Goal: Task Accomplishment & Management: Use online tool/utility

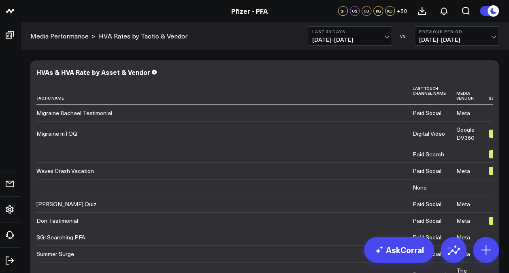
click at [381, 41] on span "[DATE] - [DATE]" at bounding box center [349, 39] width 75 height 6
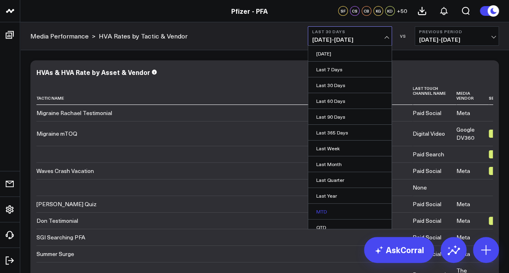
scroll to position [36, 0]
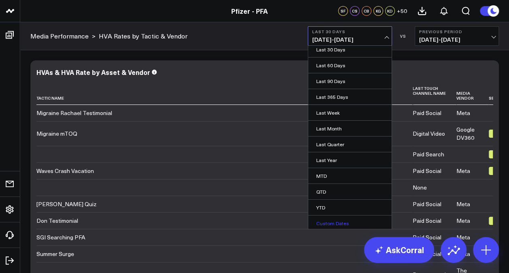
click at [321, 217] on link "Custom Dates" at bounding box center [349, 223] width 83 height 15
select select "8"
select select "2025"
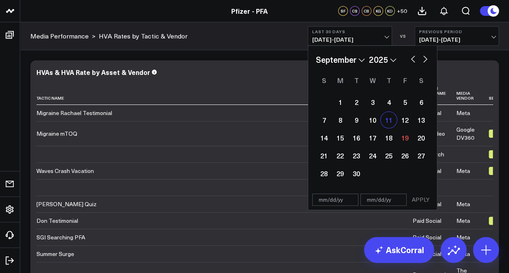
click at [385, 121] on div "11" at bounding box center [389, 120] width 16 height 16
type input "[DATE]"
select select "8"
select select "2025"
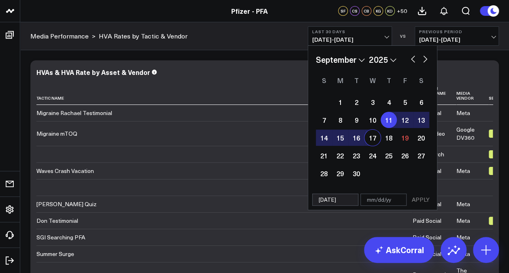
click at [377, 142] on div "17" at bounding box center [373, 138] width 16 height 16
type input "[DATE]"
select select "8"
select select "2025"
click at [427, 199] on button "APPLY" at bounding box center [421, 200] width 24 height 12
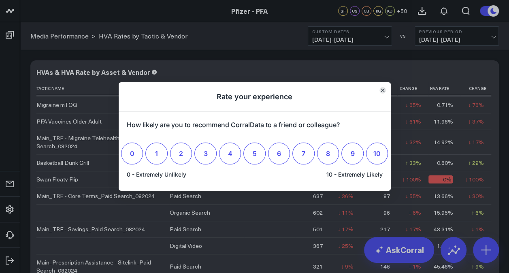
click at [384, 91] on icon "Close" at bounding box center [383, 90] width 4 height 4
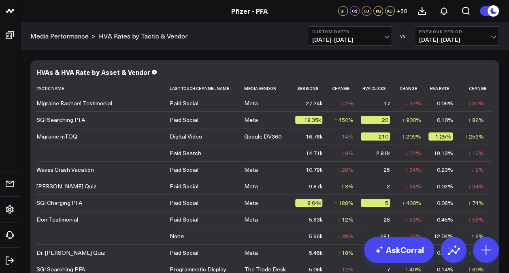
click at [350, 38] on span "[DATE] - [DATE]" at bounding box center [349, 39] width 75 height 6
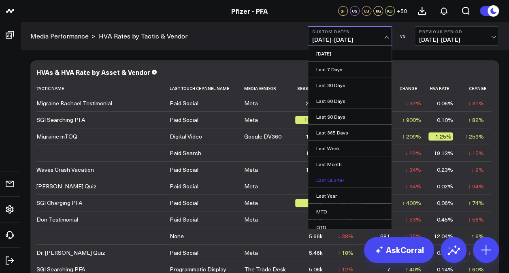
scroll to position [36, 0]
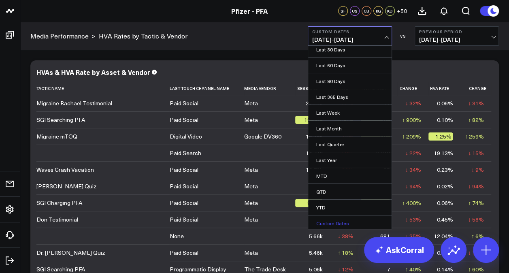
click at [333, 221] on link "Custom Dates" at bounding box center [349, 223] width 83 height 15
select select "8"
select select "2025"
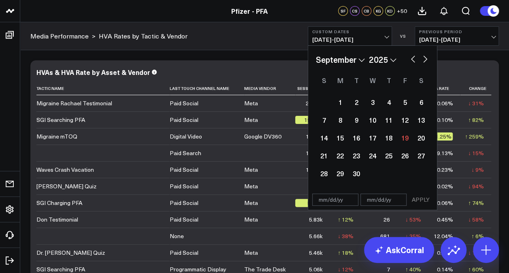
click at [412, 61] on button "button" at bounding box center [413, 58] width 8 height 10
select select "7"
select select "2025"
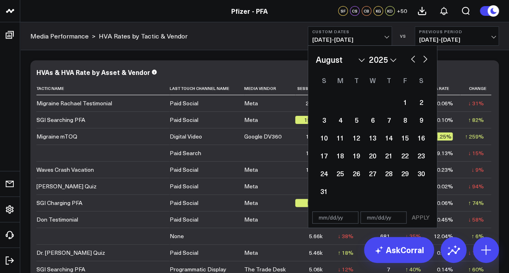
click at [412, 61] on button "button" at bounding box center [413, 58] width 8 height 10
select select "6"
select select "2025"
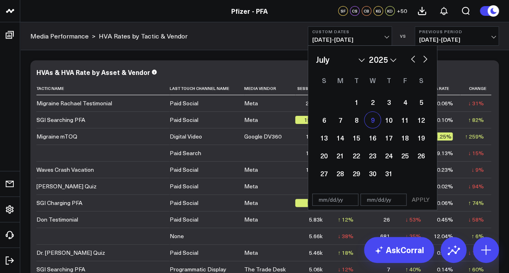
click at [372, 124] on div "9" at bounding box center [373, 120] width 16 height 16
type input "[DATE]"
select select "6"
select select "2025"
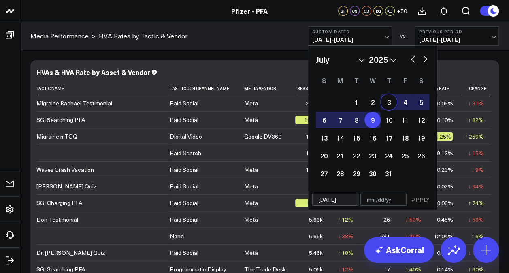
click at [426, 58] on button "button" at bounding box center [425, 58] width 8 height 10
select select "7"
select select "2025"
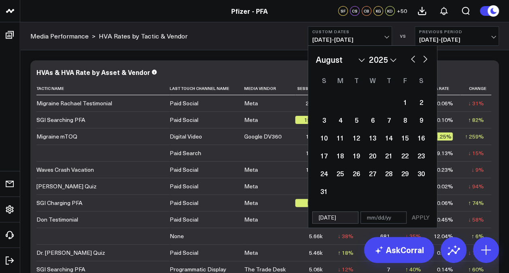
click at [426, 58] on button "button" at bounding box center [425, 58] width 8 height 10
select select "8"
select select "2025"
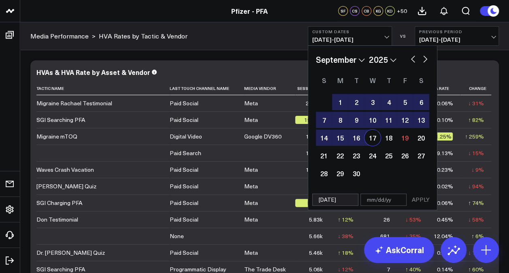
click at [370, 140] on div "17" at bounding box center [373, 138] width 16 height 16
type input "[DATE]"
select select "8"
select select "2025"
click at [420, 198] on button "APPLY" at bounding box center [421, 200] width 24 height 12
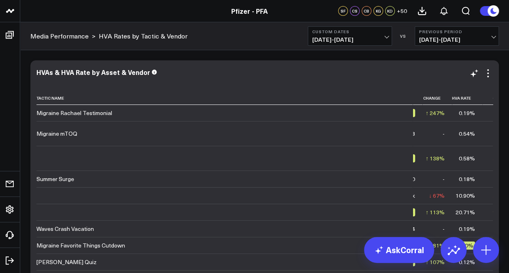
scroll to position [0, 173]
click at [468, 98] on icon at bounding box center [471, 98] width 6 height 5
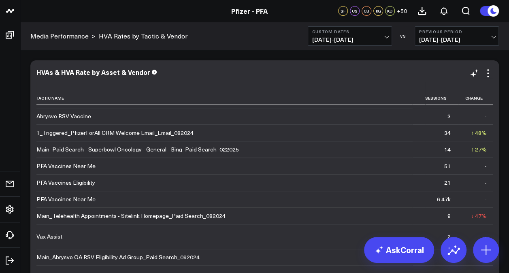
scroll to position [394, 0]
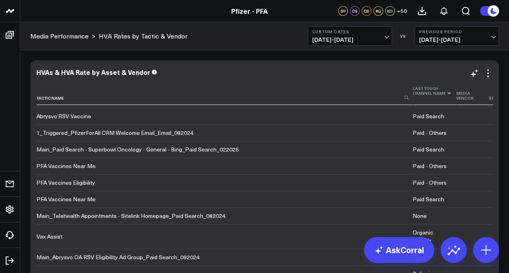
click at [446, 94] on icon at bounding box center [449, 93] width 6 height 5
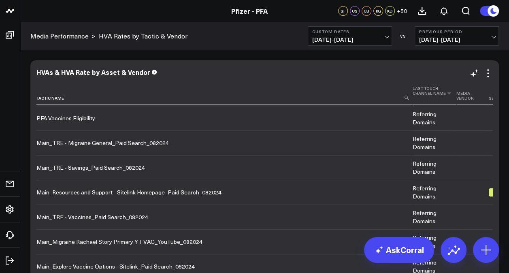
click at [442, 99] on th "Last Touch Channel Name" at bounding box center [435, 93] width 44 height 23
click at [446, 93] on icon at bounding box center [449, 93] width 6 height 5
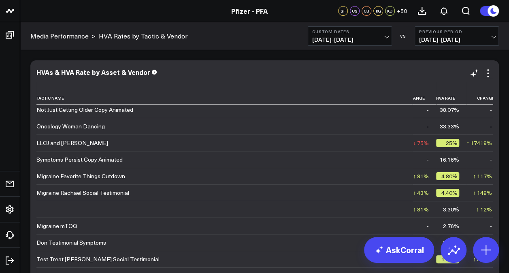
scroll to position [4019, 0]
